Goal: Entertainment & Leisure: Consume media (video, audio)

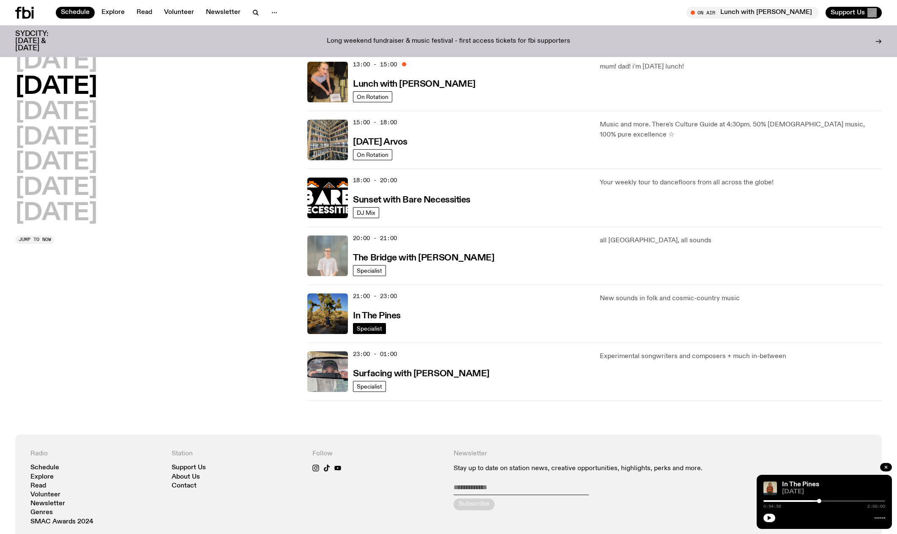
scroll to position [253, 0]
click at [342, 311] on img at bounding box center [327, 313] width 41 height 41
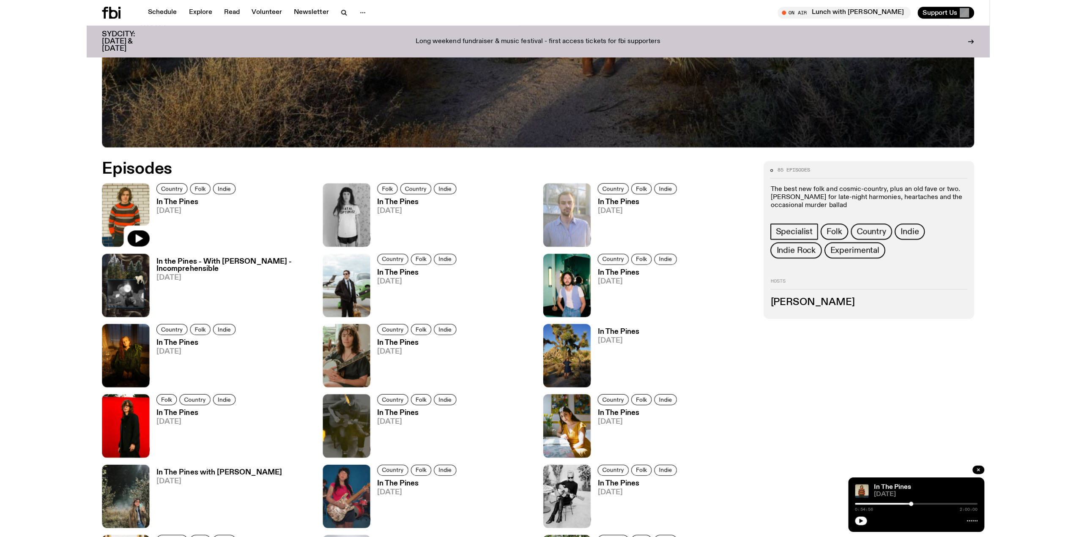
scroll to position [462, 0]
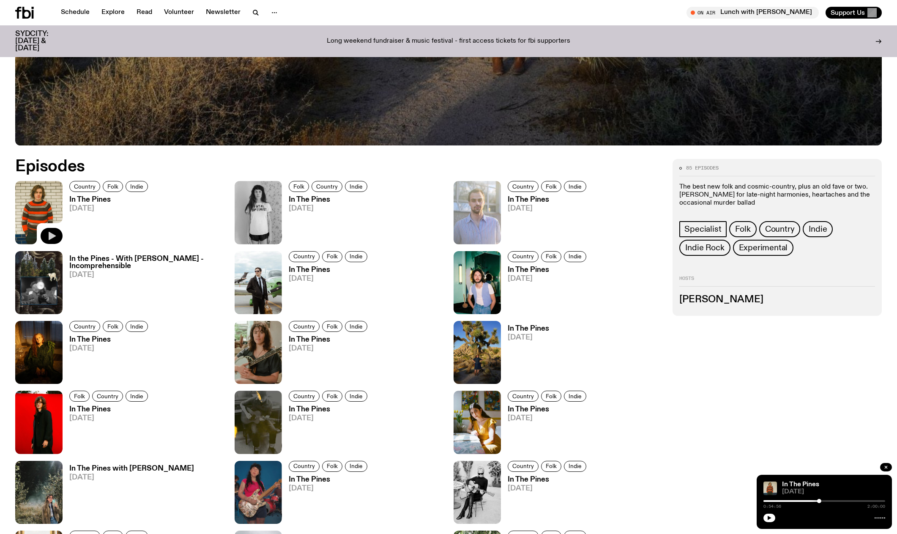
click at [56, 236] on icon "button" at bounding box center [52, 236] width 10 height 10
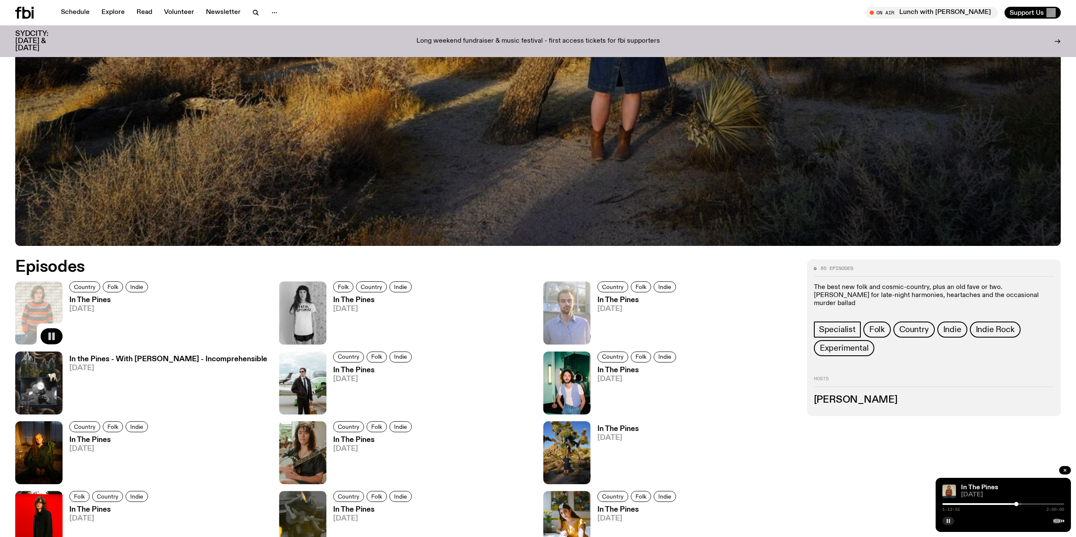
click at [897, 520] on rect "button" at bounding box center [947, 521] width 1 height 4
click at [897, 518] on button "button" at bounding box center [948, 521] width 12 height 8
click at [897, 519] on button "button" at bounding box center [948, 521] width 12 height 8
click at [897, 521] on icon "button" at bounding box center [949, 521] width 4 height 4
